Goal: Task Accomplishment & Management: Complete application form

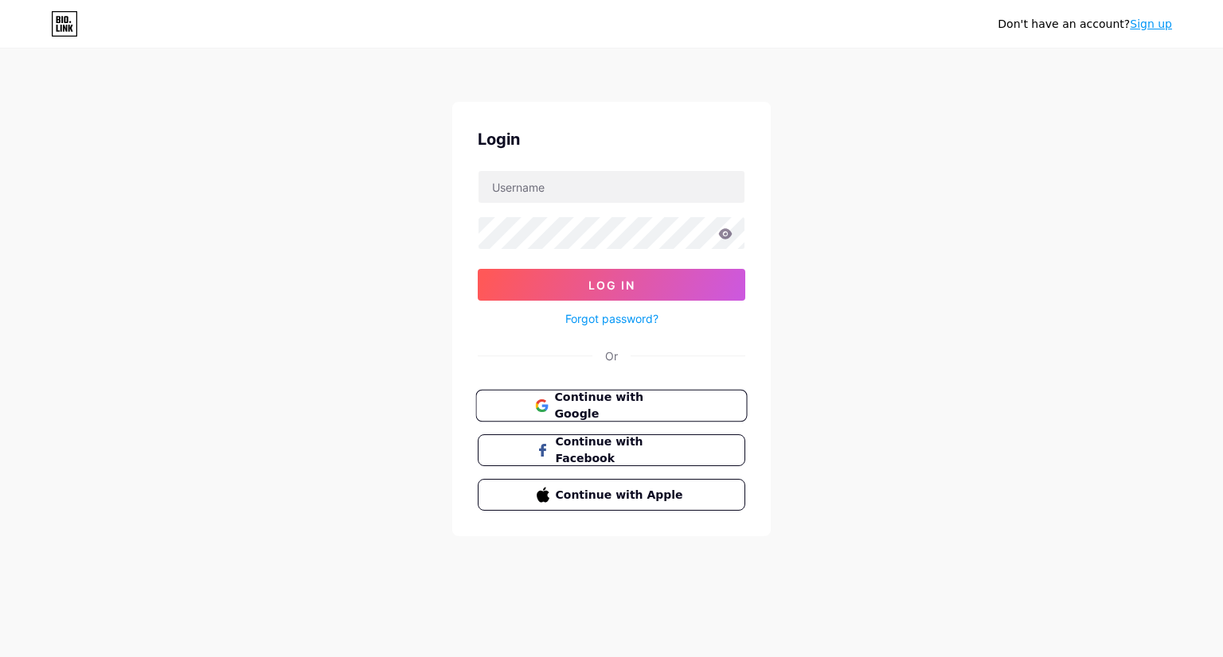
click at [652, 402] on span "Continue with Google" at bounding box center [620, 406] width 133 height 34
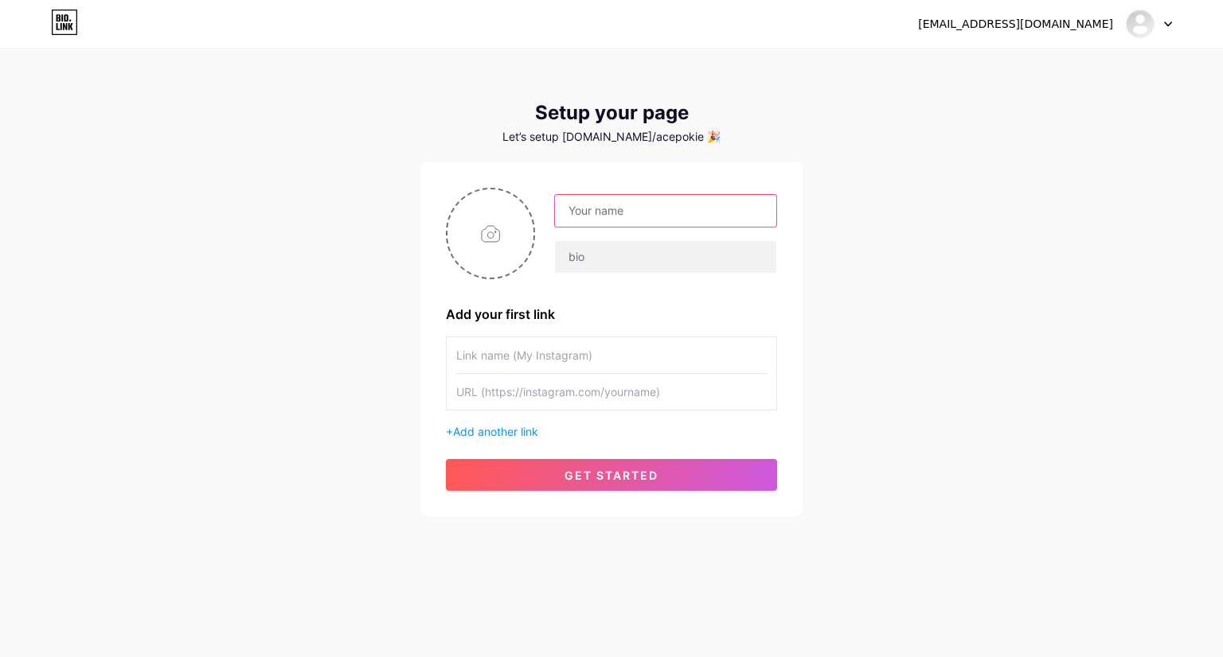
click at [647, 220] on input "text" at bounding box center [665, 211] width 221 height 32
type input "Ace Pokies"
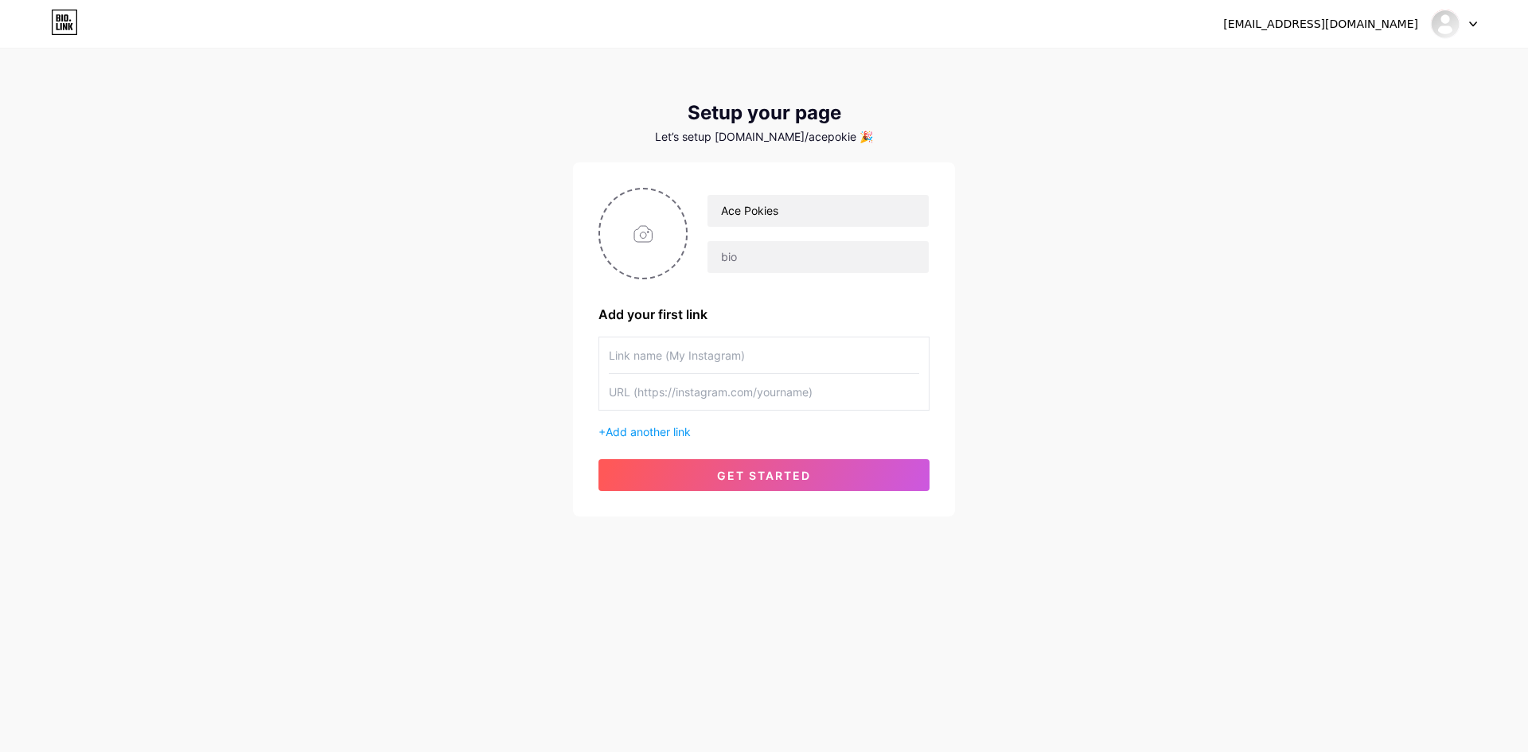
click at [782, 397] on input "text" at bounding box center [764, 392] width 310 height 36
paste input "[URL][DOMAIN_NAME]"
type input "[URL][DOMAIN_NAME]"
click at [769, 360] on input "text" at bounding box center [764, 355] width 310 height 36
type input "Ace Pokies - Website"
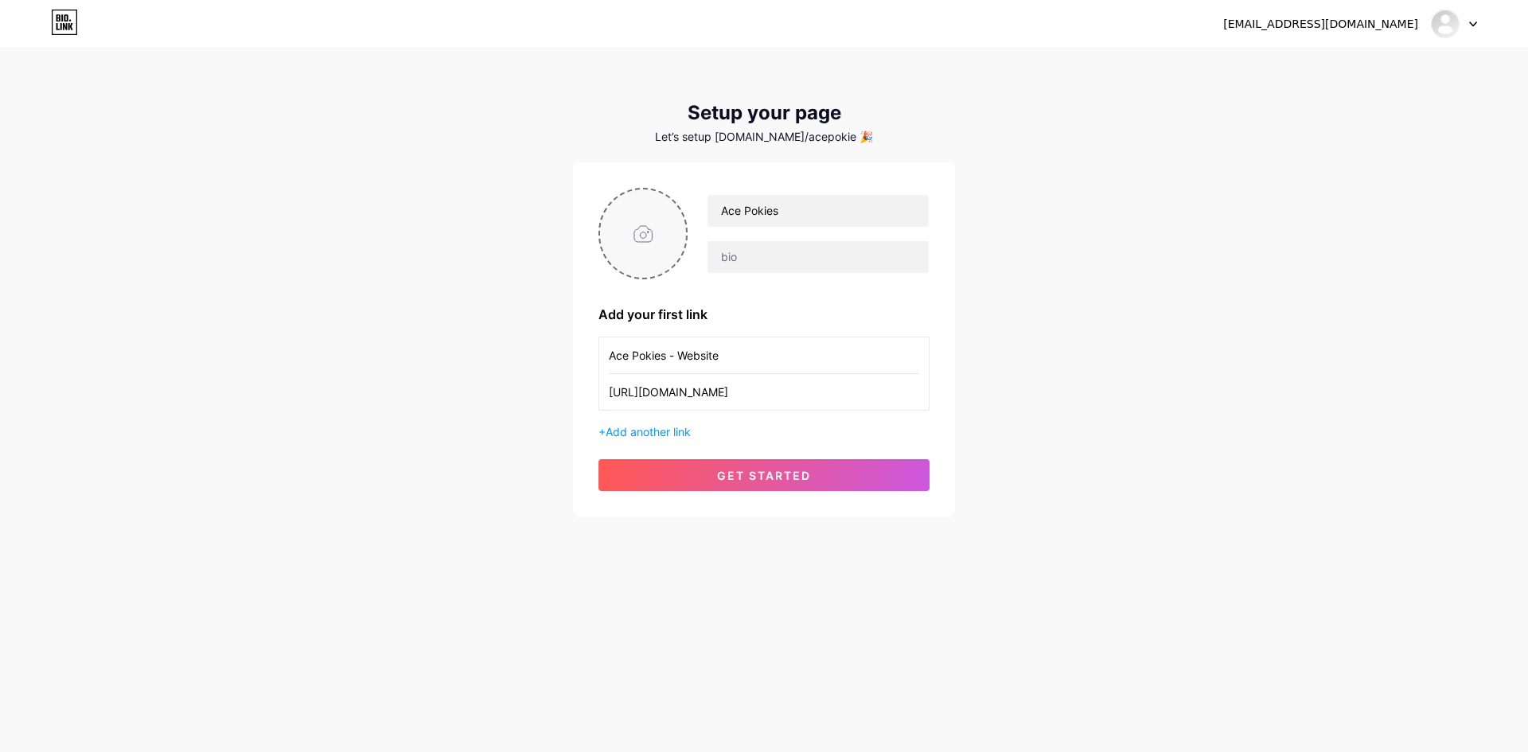
click at [654, 243] on input "file" at bounding box center [643, 233] width 86 height 88
type input "C:\fakepath\ace-pokies_social.png"
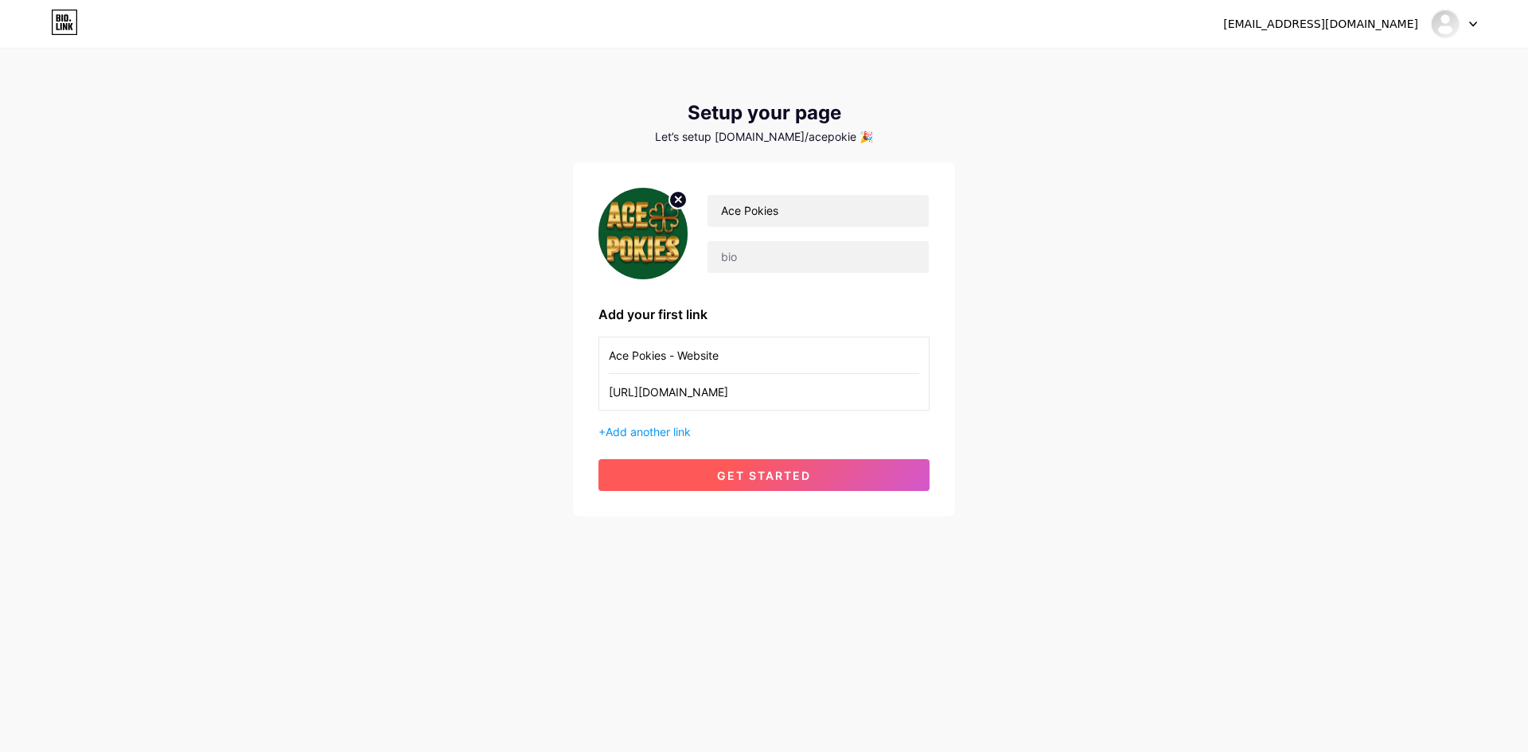
click at [713, 462] on button "get started" at bounding box center [764, 475] width 331 height 32
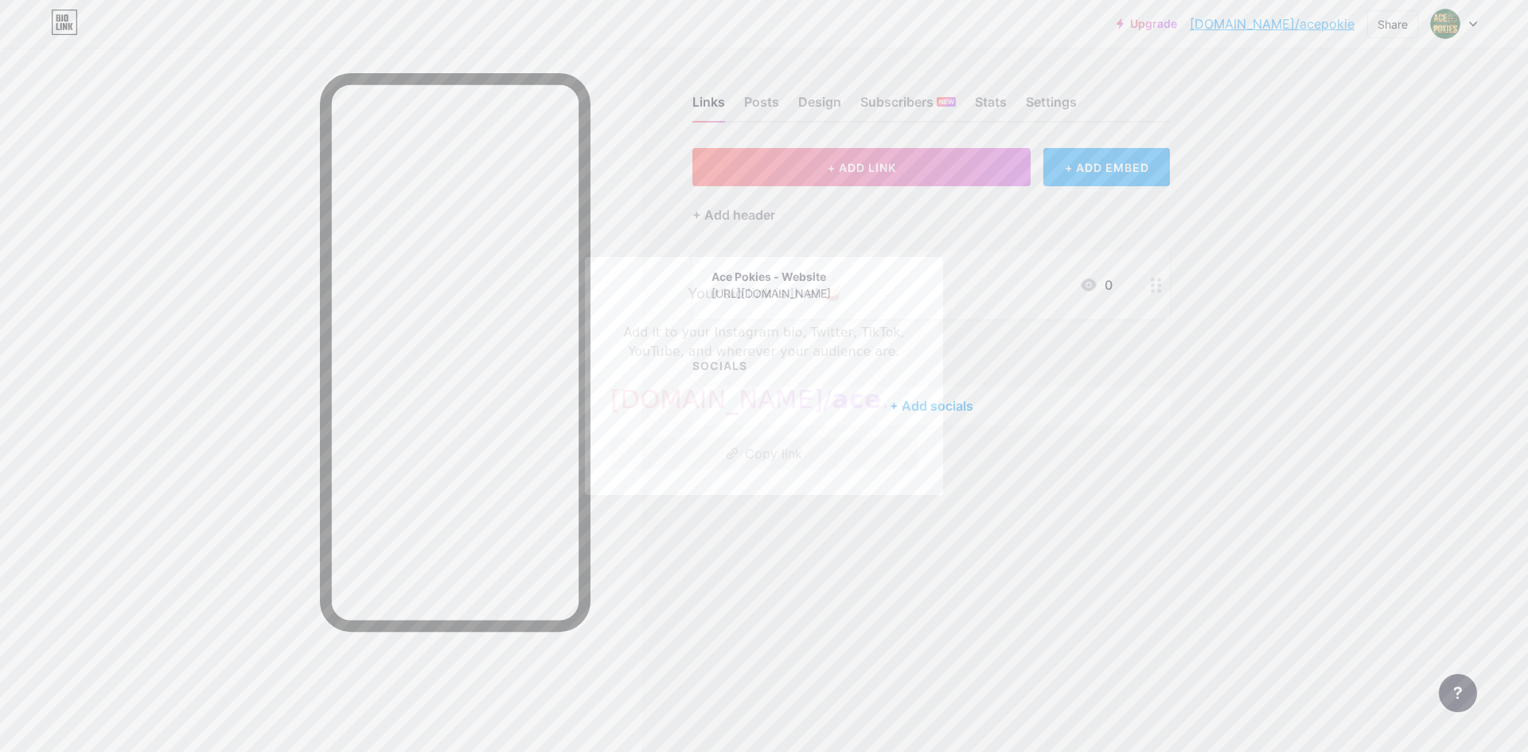
click at [777, 458] on button "Copy link" at bounding box center [763, 454] width 307 height 32
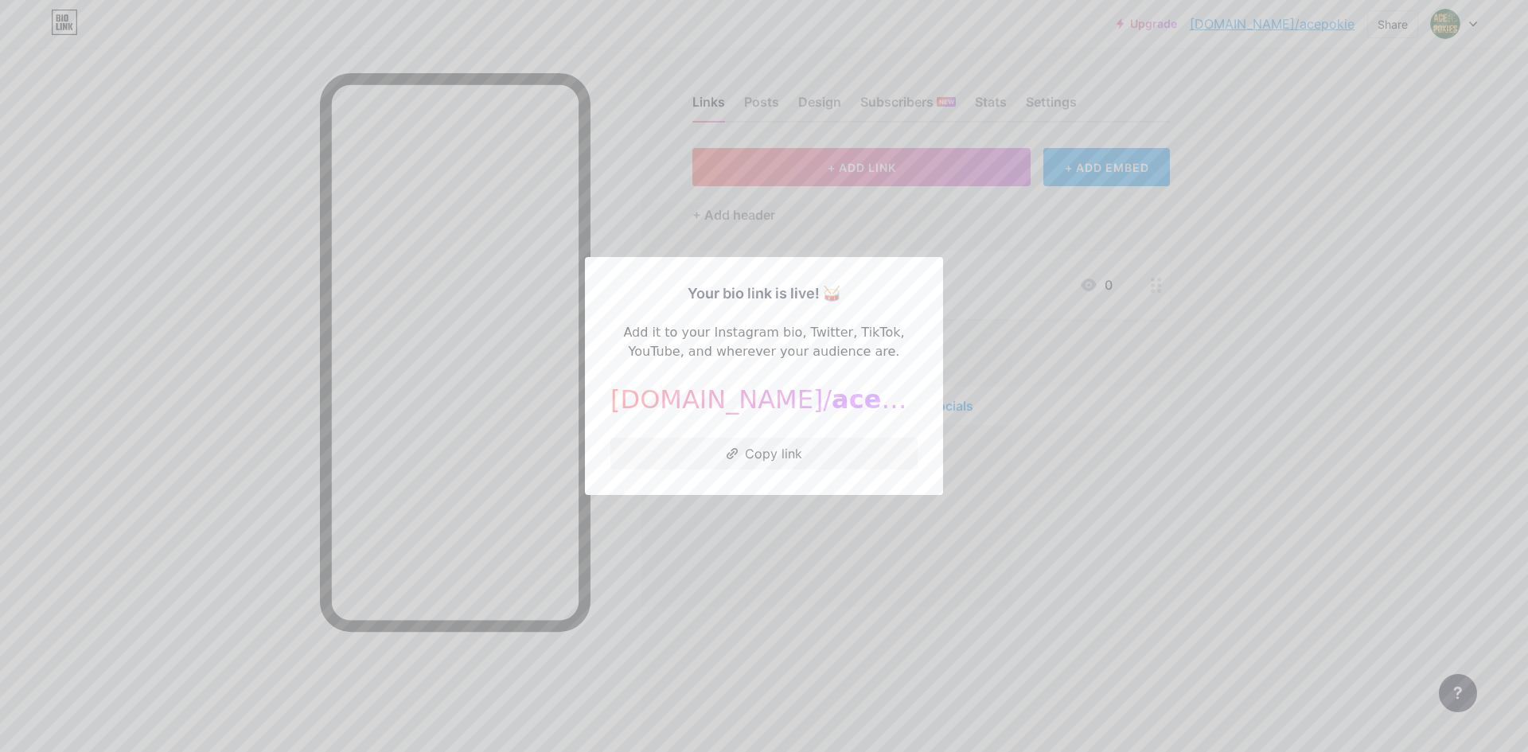
click at [1073, 552] on div at bounding box center [764, 376] width 1528 height 752
